Goal: Communication & Community: Participate in discussion

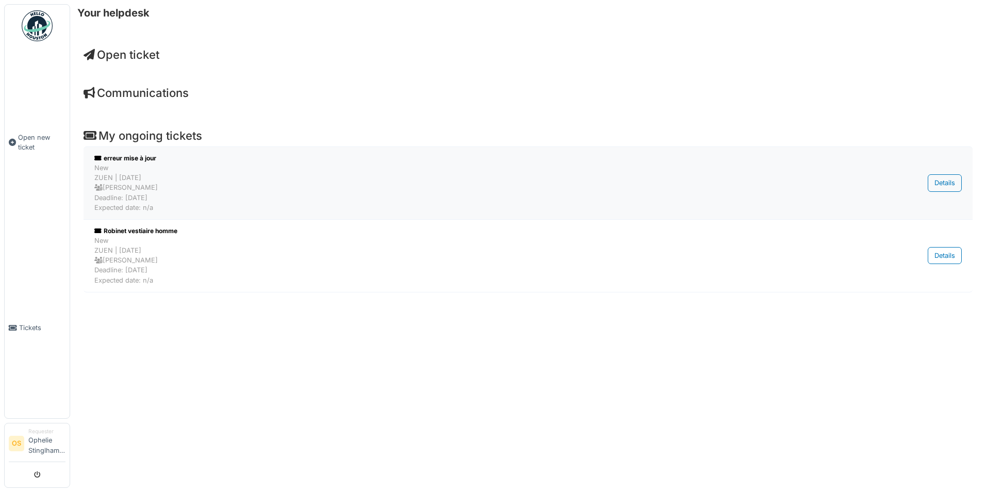
drag, startPoint x: 0, startPoint y: 0, endPoint x: 140, endPoint y: 198, distance: 242.4
click at [140, 198] on div "New ZUEN | 0 day(s) ago Alexandre Farrapa Deadline: 25/09/2025 Expected date: n…" at bounding box center [464, 188] width 741 height 50
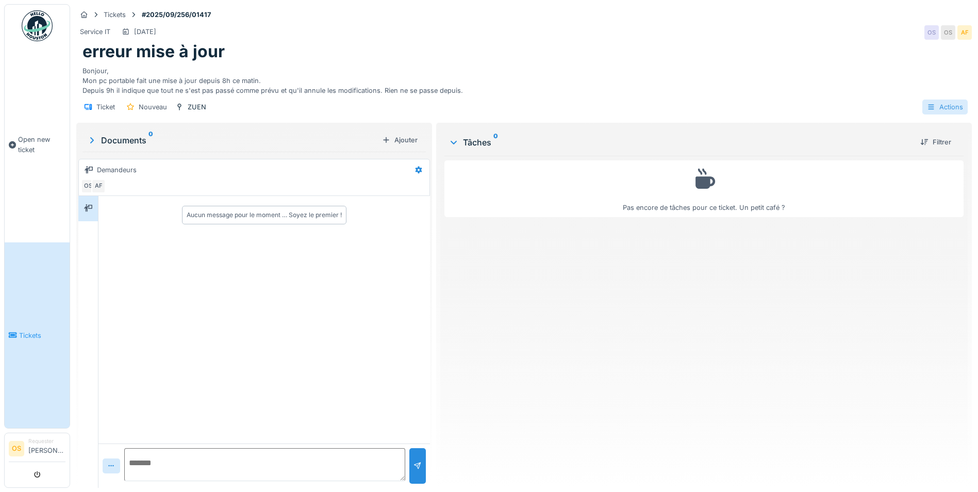
click at [951, 108] on div "Actions" at bounding box center [945, 107] width 45 height 15
click at [946, 109] on div "Actions" at bounding box center [945, 107] width 45 height 15
drag, startPoint x: 152, startPoint y: 31, endPoint x: 183, endPoint y: 20, distance: 32.7
click at [153, 31] on div "[DATE]" at bounding box center [145, 32] width 22 height 10
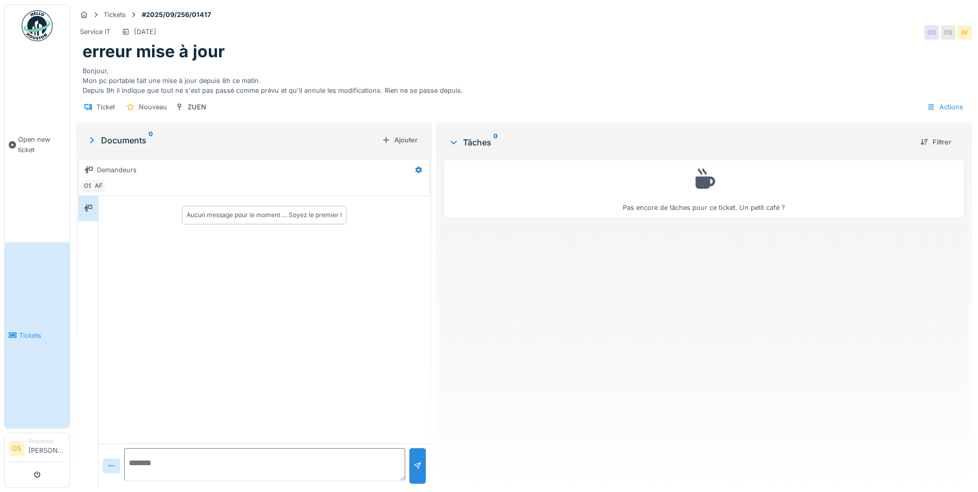
click at [197, 11] on strong "#2025/09/256/01417" at bounding box center [176, 15] width 77 height 10
click at [119, 18] on div "Tickets" at bounding box center [115, 15] width 22 height 10
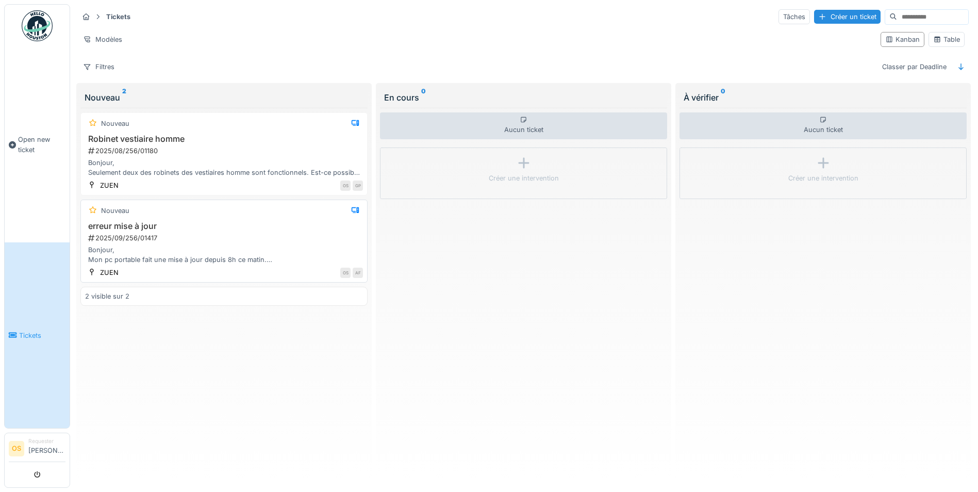
click at [131, 224] on h3 "erreur mise à jour" at bounding box center [224, 226] width 278 height 10
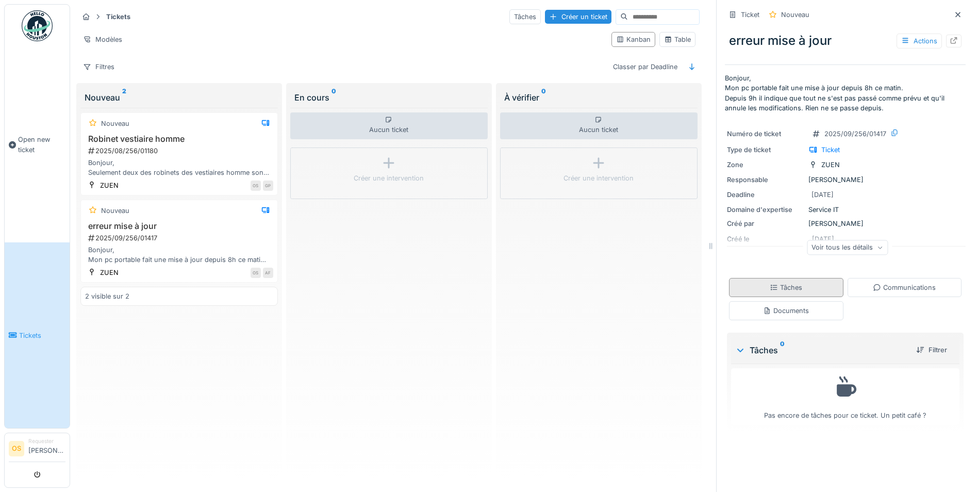
click at [792, 288] on div "Tâches" at bounding box center [786, 288] width 32 height 10
click at [912, 48] on div "erreur mise à jour Actions" at bounding box center [845, 40] width 241 height 27
click at [912, 42] on div "Actions" at bounding box center [919, 41] width 45 height 15
click at [845, 254] on div "Voir tous les détails" at bounding box center [847, 247] width 81 height 15
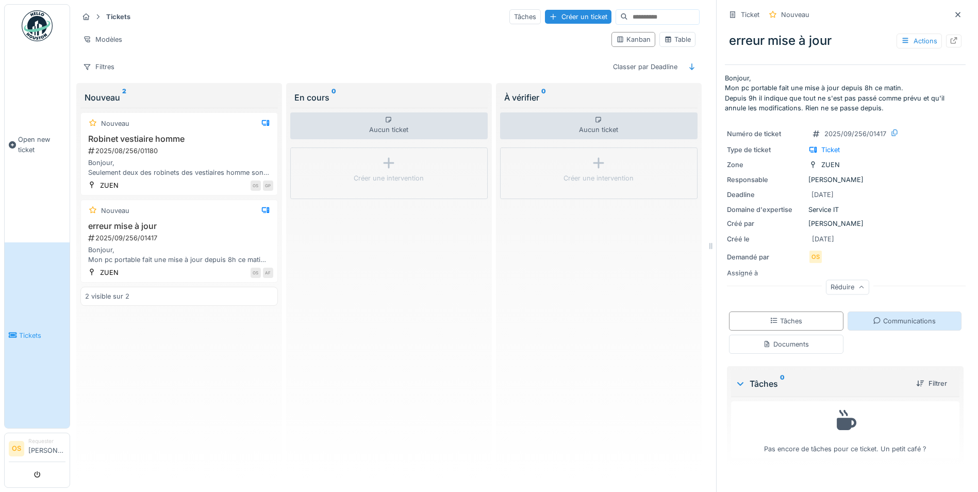
click at [886, 316] on div "Communications" at bounding box center [904, 321] width 63 height 10
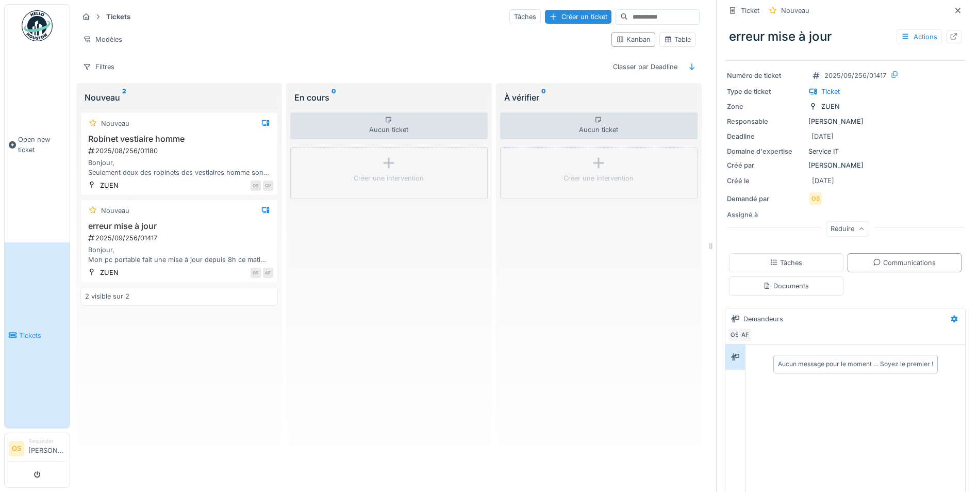
scroll to position [136, 0]
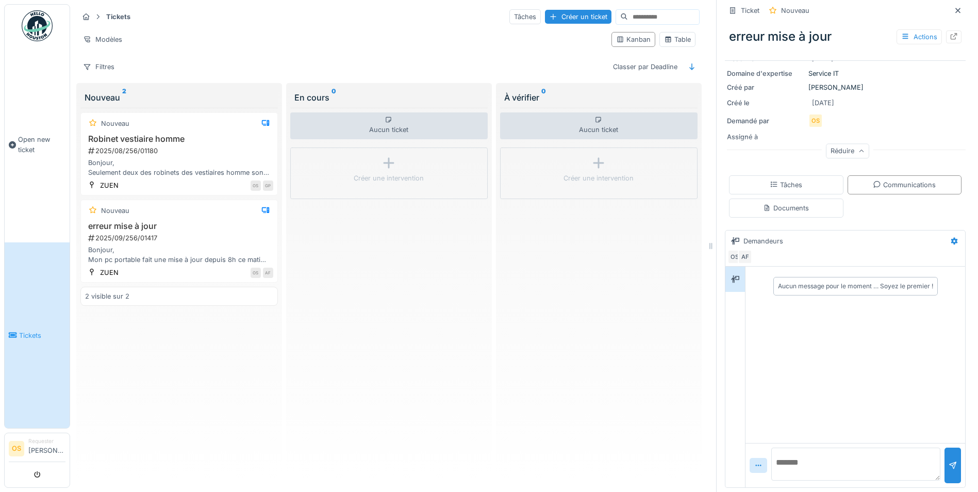
click at [819, 450] on textarea at bounding box center [856, 464] width 169 height 33
type textarea "*"
click at [896, 461] on textarea "**********" at bounding box center [856, 464] width 169 height 33
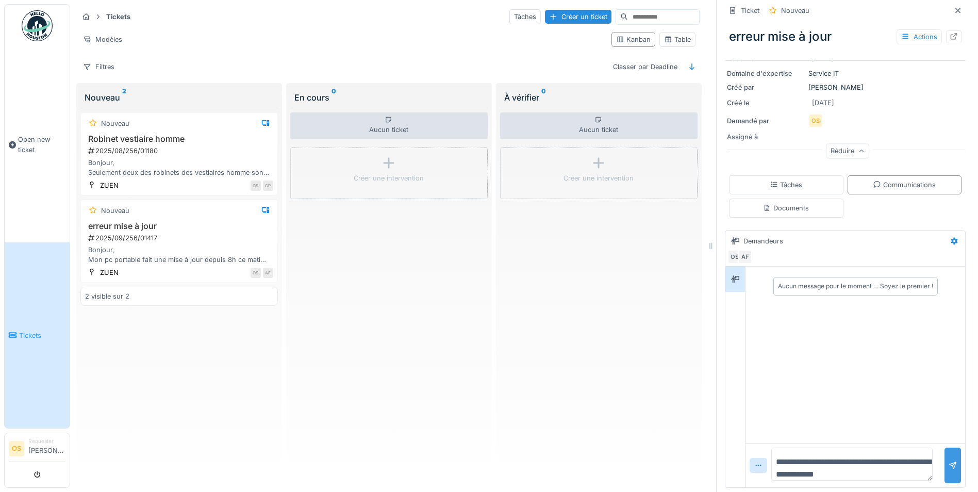
type textarea "**********"
click at [949, 461] on div at bounding box center [953, 466] width 8 height 10
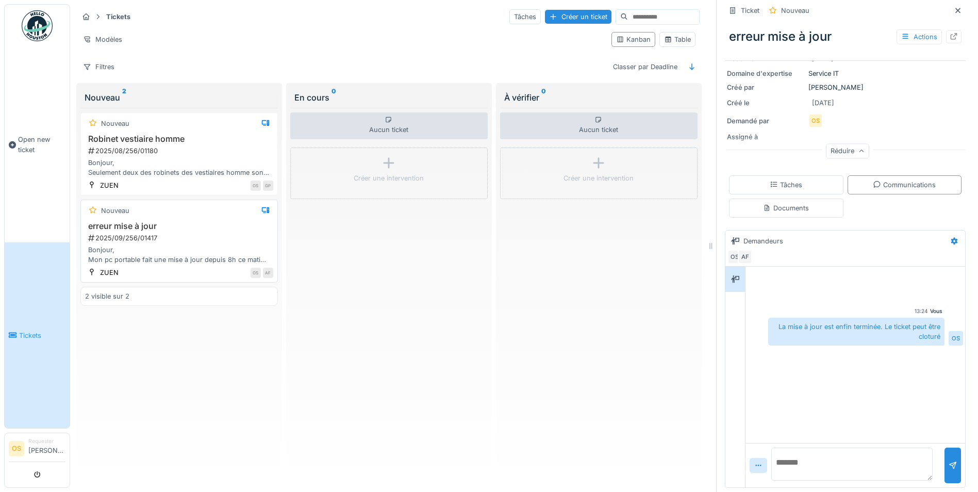
click at [177, 208] on div "Nouveau" at bounding box center [179, 210] width 188 height 13
click at [258, 204] on div at bounding box center [265, 210] width 15 height 13
click at [262, 207] on icon at bounding box center [265, 210] width 7 height 6
click at [263, 207] on icon at bounding box center [265, 210] width 8 height 7
